Goal: Register for event/course

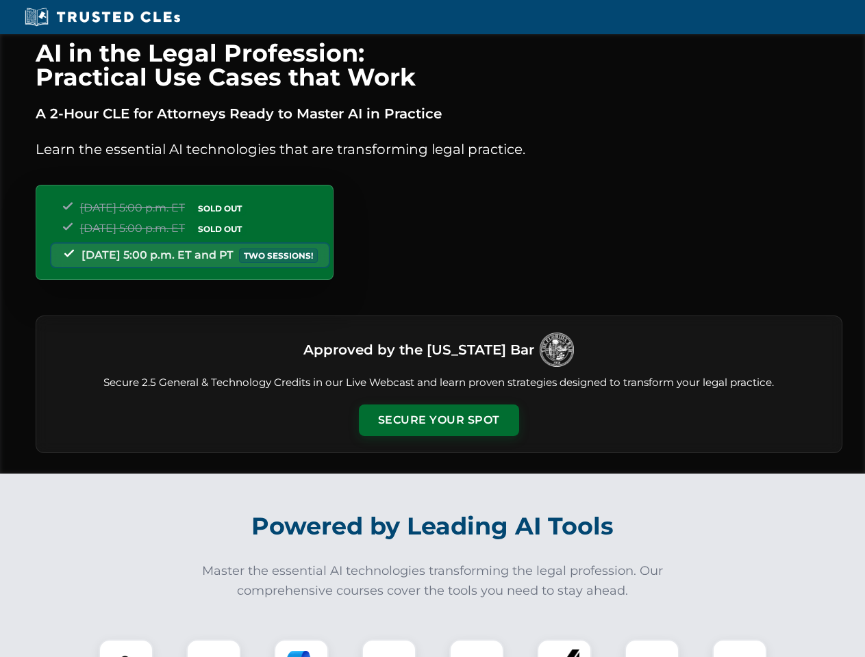
click at [438, 420] on button "Secure Your Spot" at bounding box center [439, 420] width 160 height 31
click at [126, 648] on img at bounding box center [126, 667] width 40 height 40
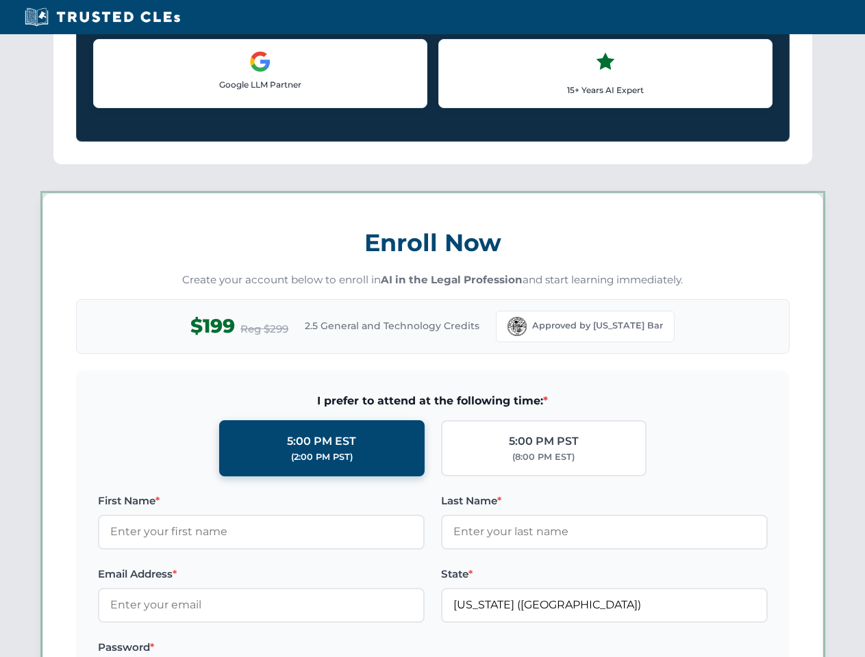
click at [301, 648] on label "Password *" at bounding box center [261, 648] width 327 height 16
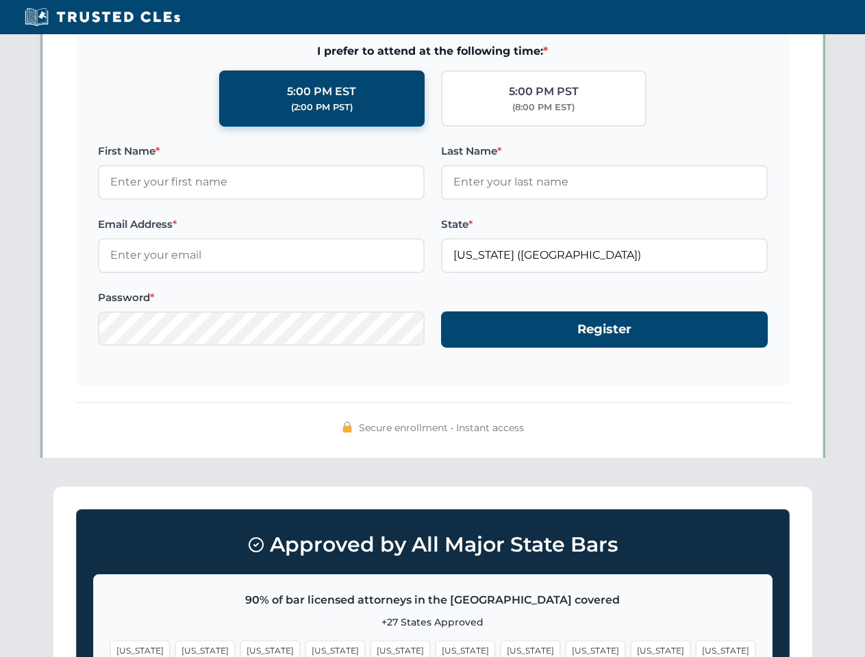
click at [631, 648] on span "[US_STATE]" at bounding box center [661, 651] width 60 height 20
